Goal: Use online tool/utility: Use online tool/utility

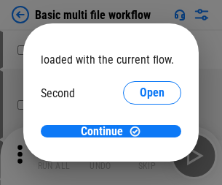
click at [140, 131] on span "Open" at bounding box center [152, 137] width 25 height 12
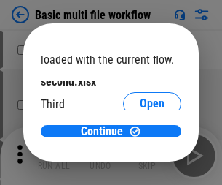
scroll to position [42, 0]
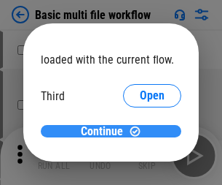
click at [106, 131] on span "Continue" at bounding box center [102, 131] width 42 height 12
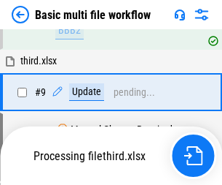
scroll to position [508, 0]
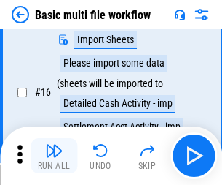
click at [54, 155] on img "button" at bounding box center [54, 150] width 18 height 18
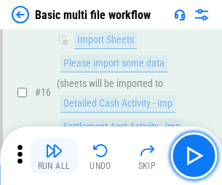
scroll to position [971, 0]
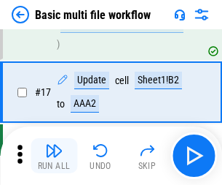
click at [54, 155] on img "button" at bounding box center [54, 150] width 18 height 18
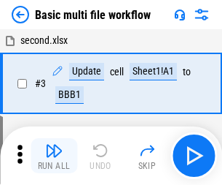
click at [54, 155] on img "button" at bounding box center [54, 150] width 18 height 18
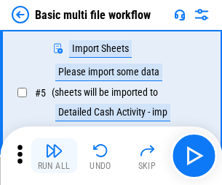
click at [54, 155] on img "button" at bounding box center [54, 150] width 18 height 18
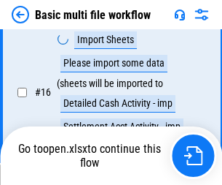
scroll to position [971, 0]
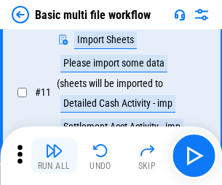
click at [54, 155] on img "button" at bounding box center [54, 150] width 18 height 18
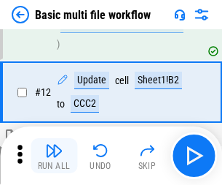
click at [54, 155] on img "button" at bounding box center [54, 150] width 18 height 18
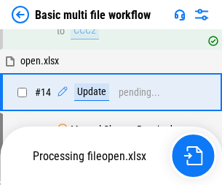
scroll to position [971, 0]
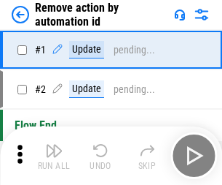
click at [54, 155] on img "button" at bounding box center [54, 150] width 18 height 18
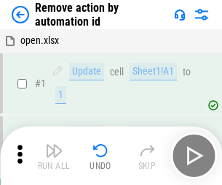
scroll to position [54, 0]
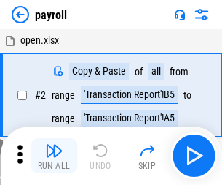
click at [54, 155] on img "button" at bounding box center [54, 150] width 18 height 18
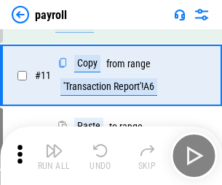
scroll to position [106, 0]
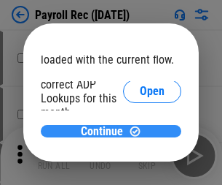
click at [106, 131] on span "Continue" at bounding box center [102, 131] width 42 height 12
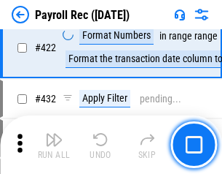
scroll to position [7043, 0]
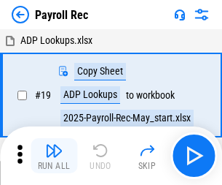
click at [54, 155] on img "button" at bounding box center [54, 150] width 18 height 18
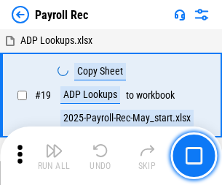
scroll to position [89, 0]
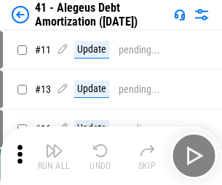
click at [54, 155] on img "button" at bounding box center [54, 150] width 18 height 18
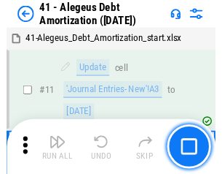
scroll to position [180, 0]
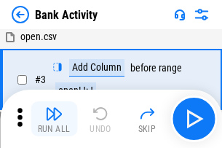
click at [54, 119] on img "button" at bounding box center [54, 114] width 18 height 18
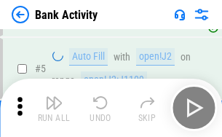
scroll to position [77, 0]
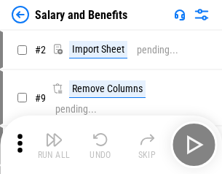
click at [54, 144] on img "button" at bounding box center [54, 140] width 18 height 18
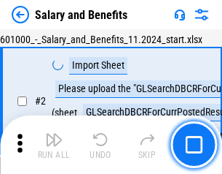
scroll to position [106, 0]
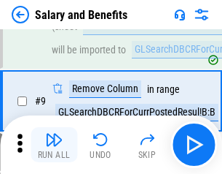
click at [54, 144] on img "button" at bounding box center [54, 140] width 18 height 18
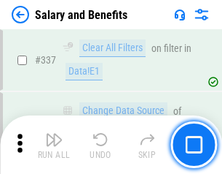
scroll to position [6829, 0]
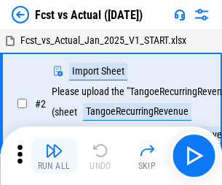
click at [54, 144] on img "button" at bounding box center [54, 150] width 18 height 18
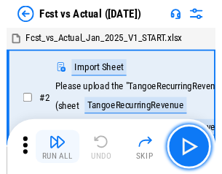
scroll to position [136, 0]
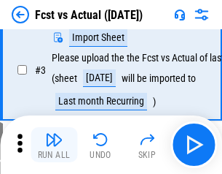
click at [54, 144] on img "button" at bounding box center [54, 140] width 18 height 18
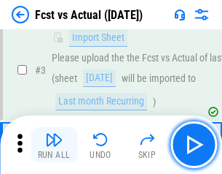
scroll to position [219, 0]
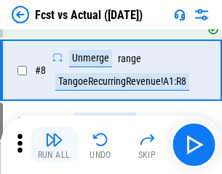
click at [54, 144] on img "button" at bounding box center [54, 140] width 18 height 18
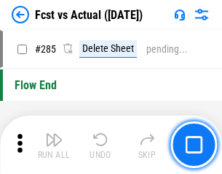
scroll to position [6903, 0]
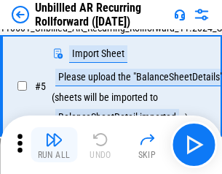
click at [54, 144] on img "button" at bounding box center [54, 140] width 18 height 18
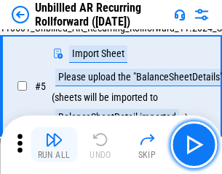
scroll to position [137, 0]
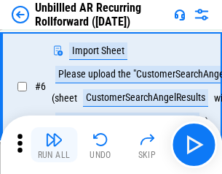
click at [54, 144] on img "button" at bounding box center [54, 140] width 18 height 18
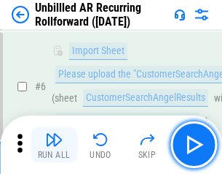
scroll to position [235, 0]
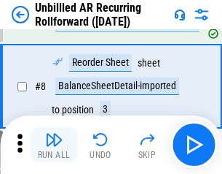
click at [54, 144] on img "button" at bounding box center [54, 140] width 18 height 18
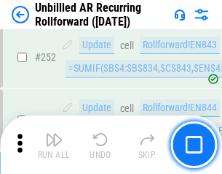
scroll to position [4954, 0]
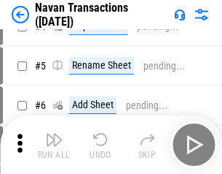
click at [54, 144] on img "button" at bounding box center [54, 140] width 18 height 18
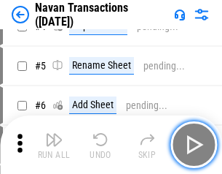
scroll to position [125, 0]
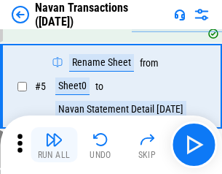
click at [54, 144] on img "button" at bounding box center [54, 140] width 18 height 18
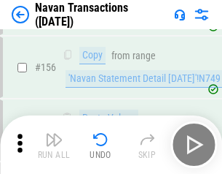
scroll to position [4729, 0]
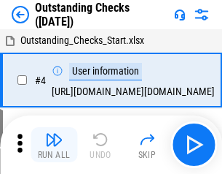
click at [54, 144] on img "button" at bounding box center [54, 140] width 18 height 18
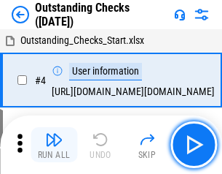
scroll to position [152, 0]
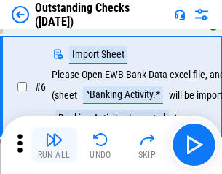
click at [54, 144] on img "button" at bounding box center [54, 140] width 18 height 18
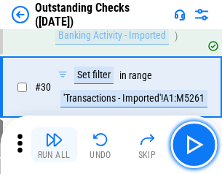
click at [54, 144] on img "button" at bounding box center [54, 140] width 18 height 18
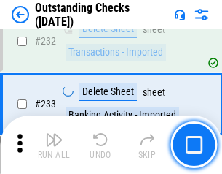
scroll to position [4429, 0]
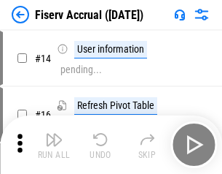
click at [54, 144] on img "button" at bounding box center [54, 140] width 18 height 18
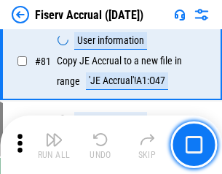
scroll to position [1917, 0]
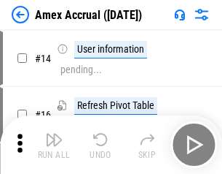
click at [54, 144] on img "button" at bounding box center [54, 140] width 18 height 18
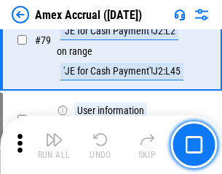
scroll to position [1893, 0]
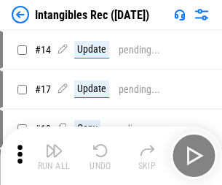
click at [54, 155] on img "button" at bounding box center [54, 150] width 18 height 18
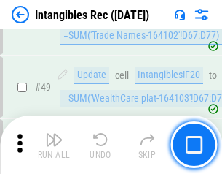
scroll to position [568, 0]
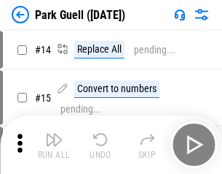
click at [54, 144] on img "button" at bounding box center [54, 140] width 18 height 18
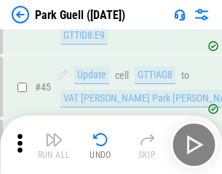
scroll to position [1824, 0]
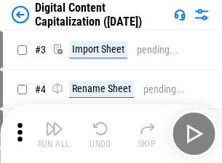
click at [54, 123] on img "button" at bounding box center [54, 129] width 18 height 18
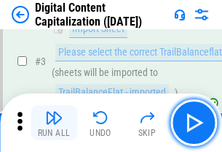
scroll to position [136, 0]
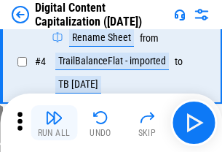
click at [54, 123] on img "button" at bounding box center [54, 118] width 18 height 18
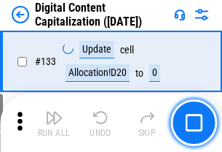
scroll to position [1547, 0]
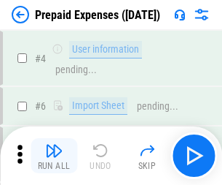
click at [54, 144] on img "button" at bounding box center [54, 150] width 18 height 18
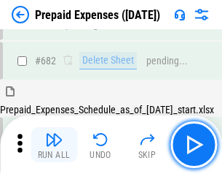
scroll to position [4010, 0]
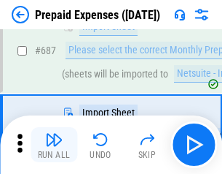
click at [54, 144] on img "button" at bounding box center [54, 140] width 18 height 18
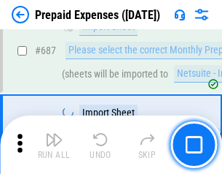
scroll to position [4085, 0]
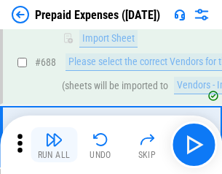
click at [54, 144] on img "button" at bounding box center [54, 140] width 18 height 18
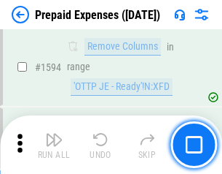
scroll to position [14200, 0]
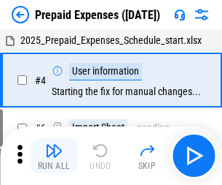
click at [54, 155] on img "button" at bounding box center [54, 150] width 18 height 18
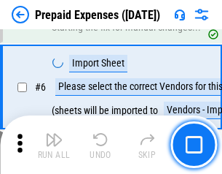
scroll to position [139, 0]
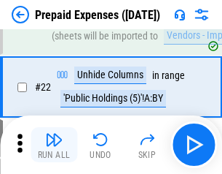
click at [54, 144] on img "button" at bounding box center [54, 140] width 18 height 18
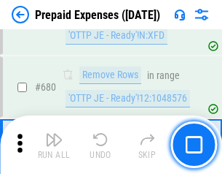
scroll to position [5079, 0]
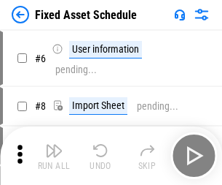
click at [54, 155] on img "button" at bounding box center [54, 150] width 18 height 18
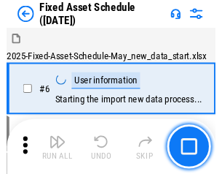
scroll to position [153, 0]
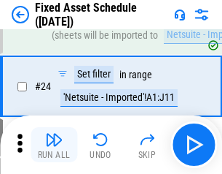
click at [54, 144] on img "button" at bounding box center [54, 140] width 18 height 18
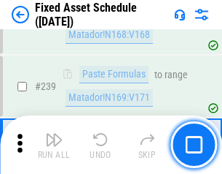
scroll to position [4518, 0]
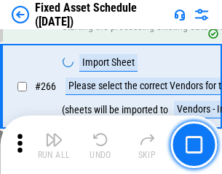
click at [54, 144] on img "button" at bounding box center [54, 140] width 18 height 18
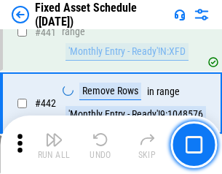
scroll to position [6520, 0]
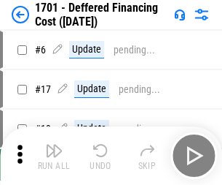
click at [54, 155] on img "button" at bounding box center [54, 150] width 18 height 18
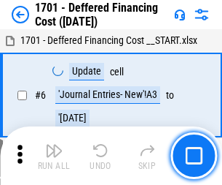
scroll to position [175, 0]
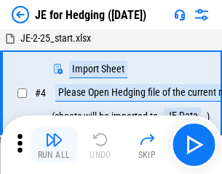
click at [54, 144] on img "button" at bounding box center [54, 140] width 18 height 18
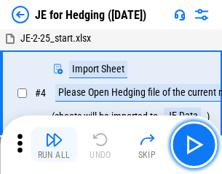
scroll to position [82, 0]
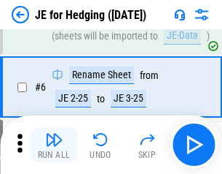
click at [54, 144] on img "button" at bounding box center [54, 140] width 18 height 18
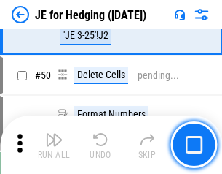
scroll to position [944, 0]
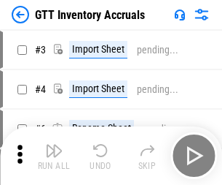
click at [54, 144] on img "button" at bounding box center [54, 150] width 18 height 18
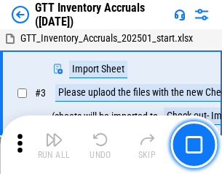
scroll to position [94, 0]
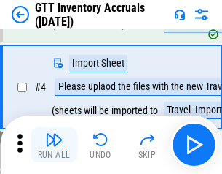
click at [54, 144] on img "button" at bounding box center [54, 140] width 18 height 18
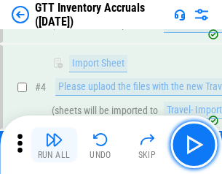
scroll to position [168, 0]
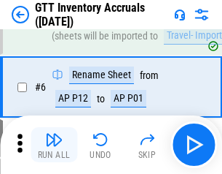
click at [54, 144] on img "button" at bounding box center [54, 140] width 18 height 18
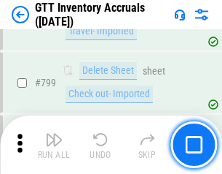
scroll to position [11070, 0]
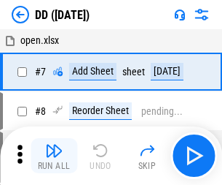
click at [54, 155] on img "button" at bounding box center [54, 150] width 18 height 18
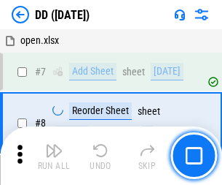
scroll to position [141, 0]
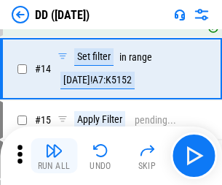
click at [54, 155] on img "button" at bounding box center [54, 150] width 18 height 18
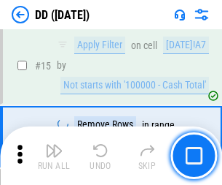
scroll to position [375, 0]
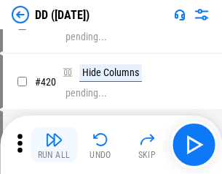
click at [54, 144] on img "button" at bounding box center [54, 140] width 18 height 18
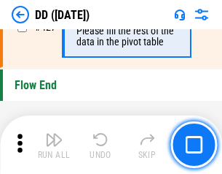
scroll to position [6981, 0]
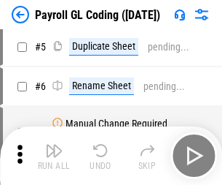
click at [54, 155] on img "button" at bounding box center [54, 150] width 18 height 18
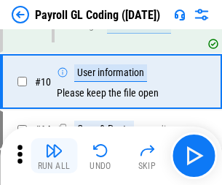
click at [54, 155] on img "button" at bounding box center [54, 150] width 18 height 18
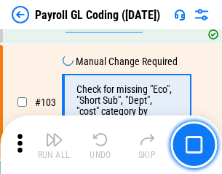
scroll to position [3422, 0]
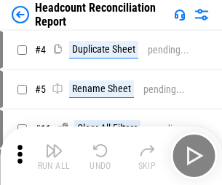
click at [54, 155] on img "button" at bounding box center [54, 150] width 18 height 18
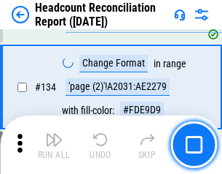
scroll to position [1753, 0]
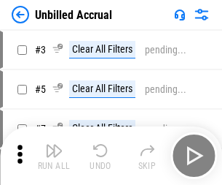
click at [54, 155] on img "button" at bounding box center [54, 150] width 18 height 18
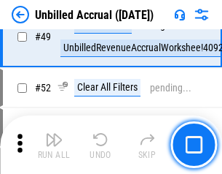
scroll to position [1323, 0]
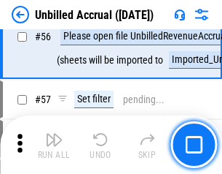
click at [54, 144] on img "button" at bounding box center [54, 140] width 18 height 18
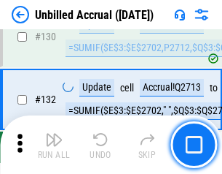
scroll to position [4344, 0]
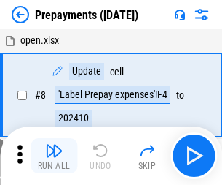
click at [54, 155] on img "button" at bounding box center [54, 150] width 18 height 18
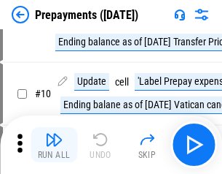
scroll to position [91, 0]
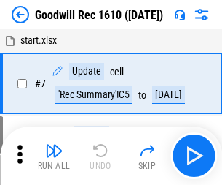
scroll to position [249, 0]
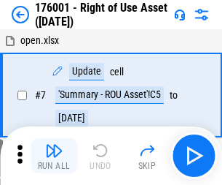
click at [54, 155] on img "button" at bounding box center [54, 150] width 18 height 18
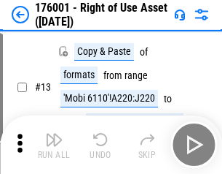
scroll to position [94, 0]
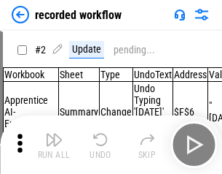
click at [54, 144] on img "button" at bounding box center [54, 140] width 18 height 18
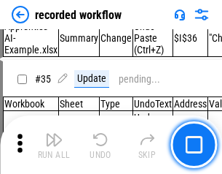
scroll to position [4559, 0]
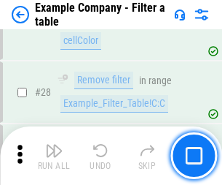
scroll to position [1335, 0]
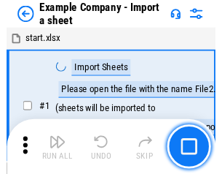
scroll to position [123, 0]
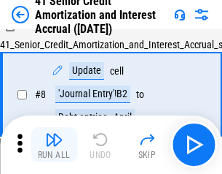
click at [54, 144] on img "button" at bounding box center [54, 140] width 18 height 18
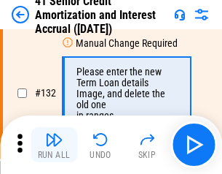
click at [54, 144] on img "button" at bounding box center [54, 140] width 18 height 18
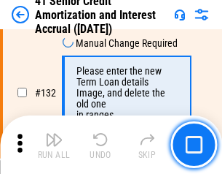
scroll to position [1524, 0]
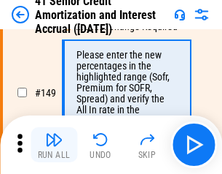
click at [54, 144] on img "button" at bounding box center [54, 140] width 18 height 18
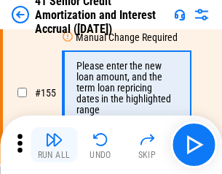
click at [54, 144] on img "button" at bounding box center [54, 140] width 18 height 18
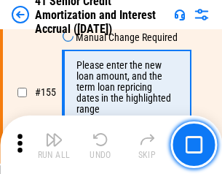
scroll to position [1778, 0]
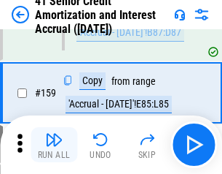
click at [54, 144] on img "button" at bounding box center [54, 140] width 18 height 18
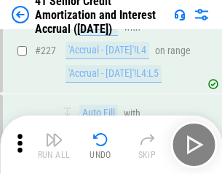
scroll to position [3266, 0]
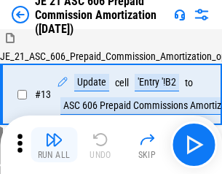
click at [54, 144] on img "button" at bounding box center [54, 140] width 18 height 18
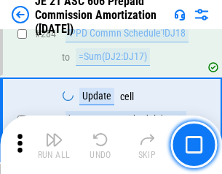
scroll to position [2684, 0]
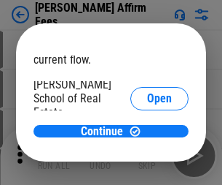
click at [147, 169] on span "Open" at bounding box center [159, 175] width 25 height 12
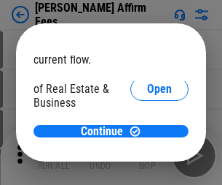
click at [147, 152] on span "Open" at bounding box center [159, 158] width 25 height 12
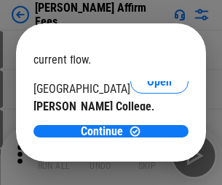
click at [147, 136] on span "Open" at bounding box center [159, 142] width 25 height 12
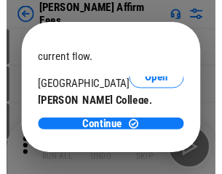
scroll to position [229, 0]
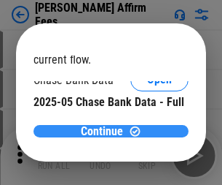
click at [106, 131] on span "Continue" at bounding box center [102, 131] width 42 height 12
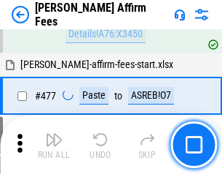
scroll to position [3966, 0]
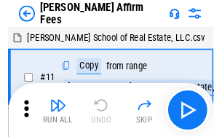
scroll to position [15, 0]
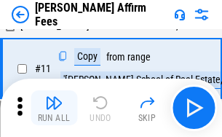
click at [54, 108] on img "button" at bounding box center [54, 103] width 18 height 18
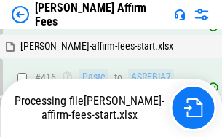
scroll to position [3173, 0]
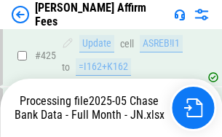
scroll to position [3825, 0]
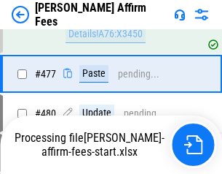
scroll to position [3891, 0]
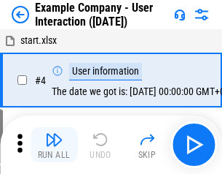
click at [54, 144] on img "button" at bounding box center [54, 140] width 18 height 18
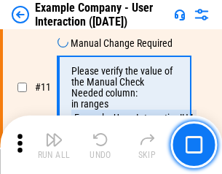
scroll to position [316, 0]
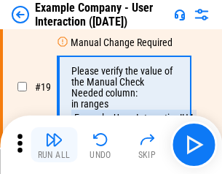
click at [54, 144] on img "button" at bounding box center [54, 140] width 18 height 18
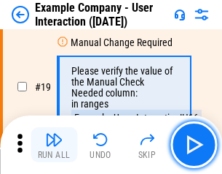
click at [54, 144] on img "button" at bounding box center [54, 140] width 18 height 18
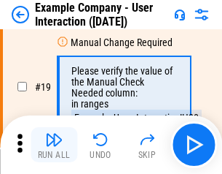
click at [54, 144] on img "button" at bounding box center [54, 140] width 18 height 18
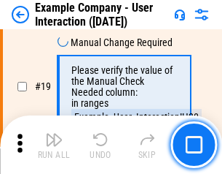
scroll to position [403, 0]
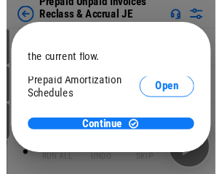
scroll to position [87, 0]
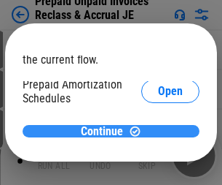
click at [106, 131] on span "Continue" at bounding box center [102, 131] width 42 height 12
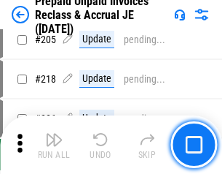
scroll to position [1890, 0]
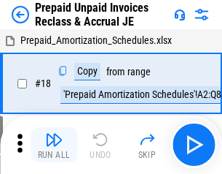
click at [54, 144] on img "button" at bounding box center [54, 140] width 18 height 18
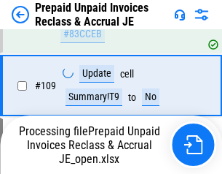
scroll to position [1190, 0]
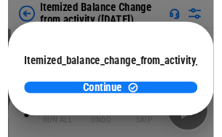
scroll to position [106, 0]
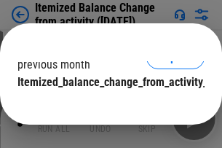
click at [106, 106] on span "Continue" at bounding box center [102, 112] width 42 height 12
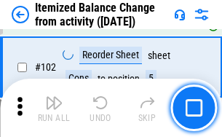
scroll to position [2439, 0]
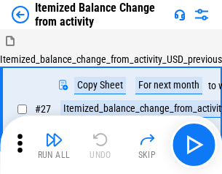
scroll to position [23, 0]
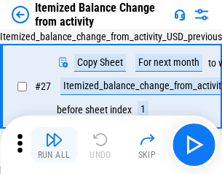
click at [54, 144] on img "button" at bounding box center [54, 140] width 18 height 18
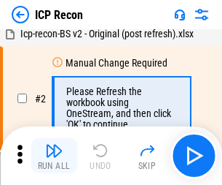
click at [54, 155] on img "button" at bounding box center [54, 150] width 18 height 18
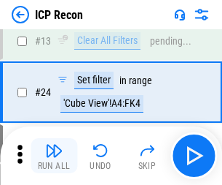
click at [54, 155] on img "button" at bounding box center [54, 150] width 18 height 18
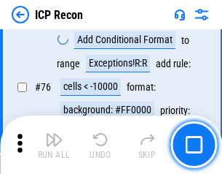
scroll to position [1311, 0]
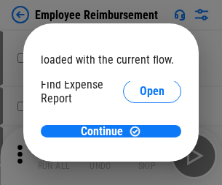
click at [140, 169] on span "Open" at bounding box center [152, 175] width 25 height 12
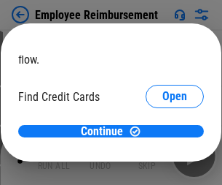
scroll to position [85, 0]
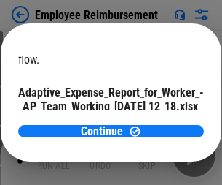
click at [163, 123] on span "Open" at bounding box center [175, 129] width 25 height 12
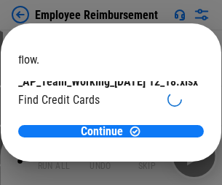
scroll to position [152, 0]
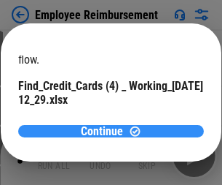
click at [106, 131] on span "Continue" at bounding box center [102, 131] width 42 height 12
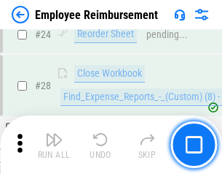
scroll to position [682, 0]
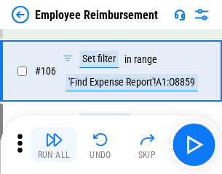
click at [54, 144] on img "button" at bounding box center [54, 140] width 18 height 18
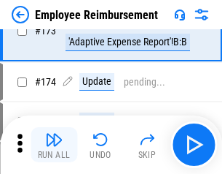
click at [54, 144] on img "button" at bounding box center [54, 140] width 18 height 18
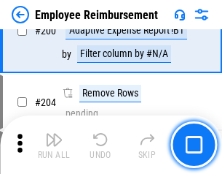
scroll to position [3690, 0]
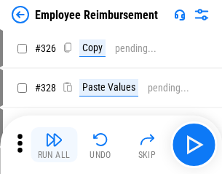
click at [54, 144] on img "button" at bounding box center [54, 140] width 18 height 18
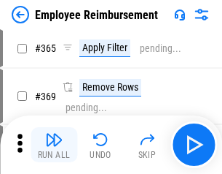
click at [54, 144] on img "button" at bounding box center [54, 140] width 18 height 18
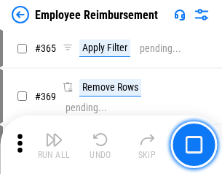
scroll to position [7519, 0]
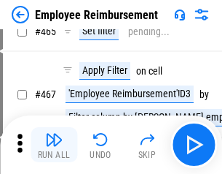
click at [54, 144] on img "button" at bounding box center [54, 140] width 18 height 18
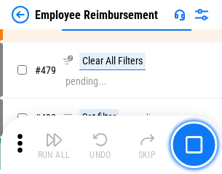
scroll to position [9007, 0]
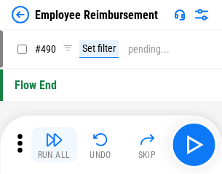
click at [54, 144] on img "button" at bounding box center [54, 140] width 18 height 18
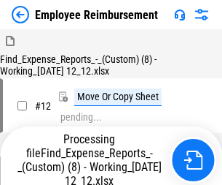
scroll to position [50, 0]
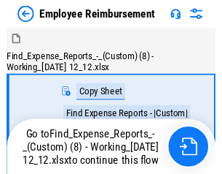
scroll to position [50, 0]
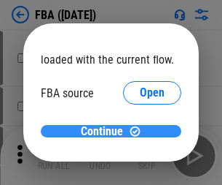
click at [106, 131] on span "Continue" at bounding box center [102, 131] width 42 height 12
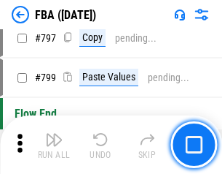
scroll to position [12743, 0]
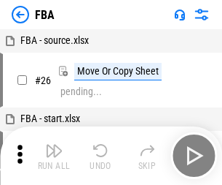
click at [54, 155] on img "button" at bounding box center [54, 150] width 18 height 18
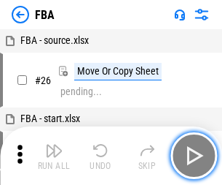
scroll to position [15, 0]
